Goal: Task Accomplishment & Management: Use online tool/utility

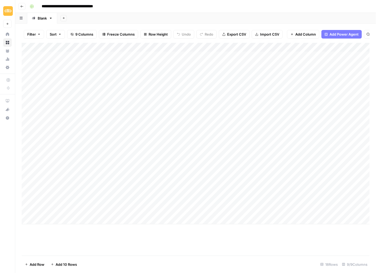
click at [230, 48] on div "Add Column" at bounding box center [196, 133] width 348 height 181
click at [239, 175] on div "Add Column" at bounding box center [196, 133] width 348 height 181
click at [248, 56] on div "Add Column" at bounding box center [196, 133] width 348 height 181
click at [255, 47] on div "Add Column" at bounding box center [196, 133] width 348 height 181
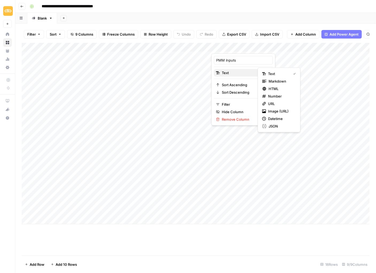
click at [242, 72] on span "Text" at bounding box center [242, 72] width 41 height 5
click at [274, 127] on span "JSON" at bounding box center [281, 125] width 25 height 5
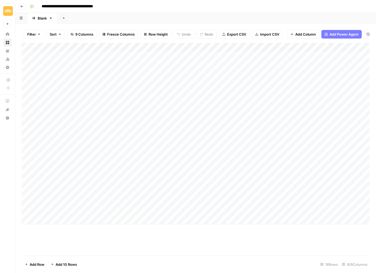
click at [225, 56] on div "Add Column" at bounding box center [196, 133] width 348 height 181
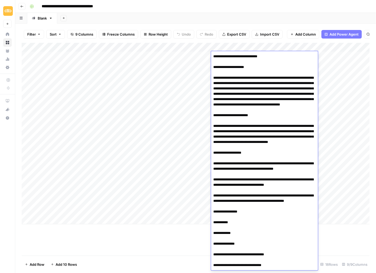
scroll to position [1479, 0]
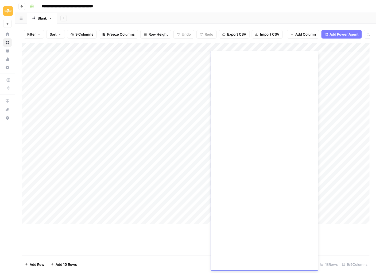
scroll to position [0, 0]
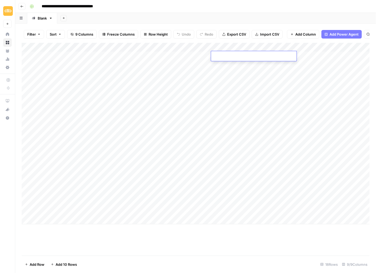
click at [222, 201] on div "Add Column" at bounding box center [196, 133] width 348 height 181
click at [222, 55] on div "Add Column" at bounding box center [196, 133] width 348 height 181
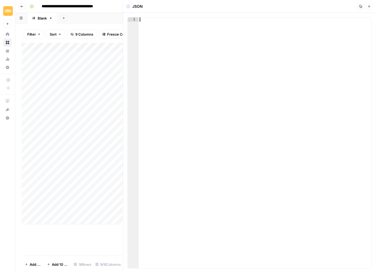
drag, startPoint x: 204, startPoint y: 50, endPoint x: 207, endPoint y: 50, distance: 3.0
click at [204, 50] on div at bounding box center [255, 146] width 233 height 259
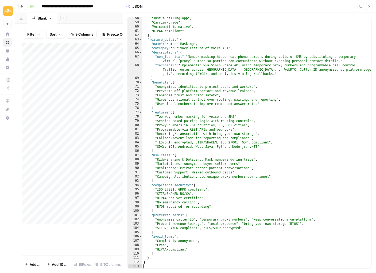
click at [371, 5] on icon "button" at bounding box center [369, 6] width 3 height 3
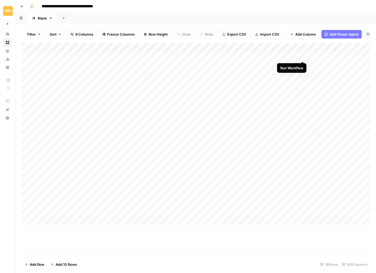
click at [303, 55] on div "Add Column" at bounding box center [196, 133] width 348 height 181
click at [295, 56] on div "Add Column" at bounding box center [196, 133] width 348 height 181
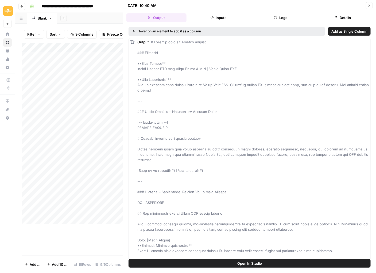
click at [256, 259] on button "Open In Studio" at bounding box center [250, 263] width 242 height 9
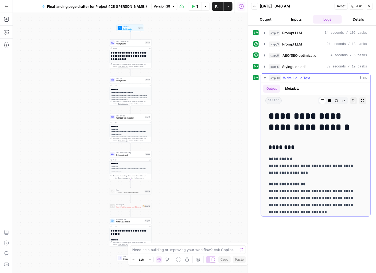
click at [350, 100] on button "Copy" at bounding box center [353, 100] width 7 height 7
